Goal: Navigation & Orientation: Find specific page/section

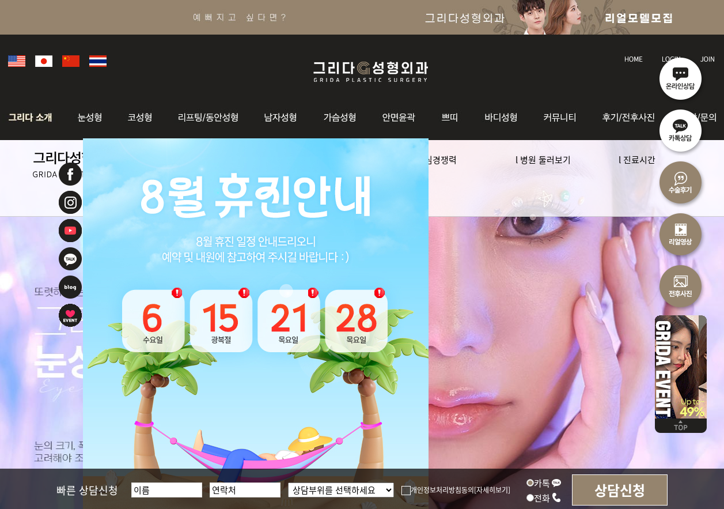
click at [41, 121] on img at bounding box center [33, 117] width 62 height 45
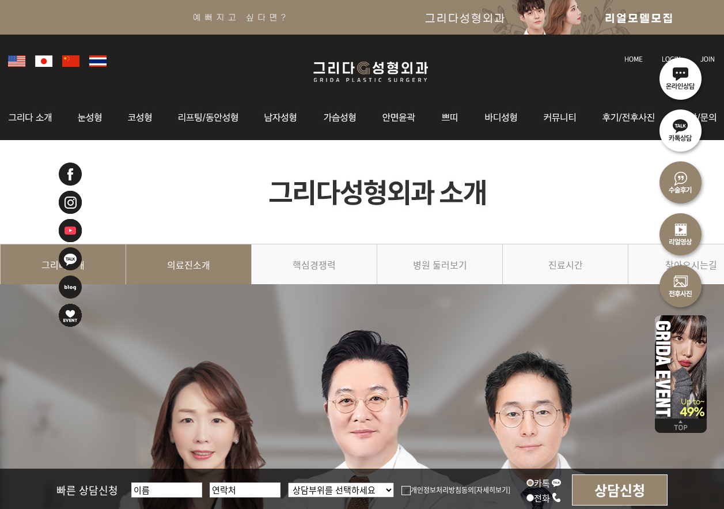
click at [190, 263] on link "의료진소개" at bounding box center [189, 270] width 126 height 52
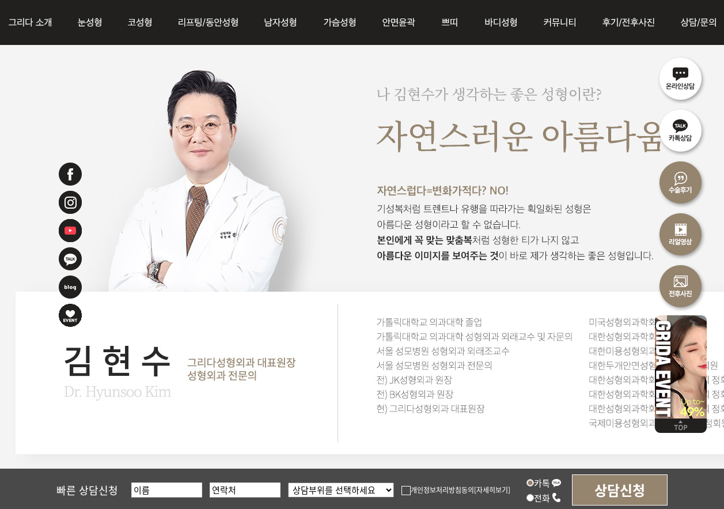
scroll to position [922, 0]
